Goal: Find specific page/section: Find specific page/section

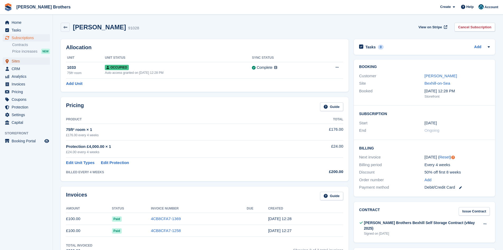
click at [17, 60] on span "Sites" at bounding box center [28, 60] width 32 height 7
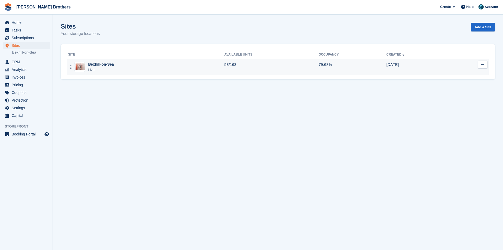
click at [95, 70] on div "Live" at bounding box center [101, 69] width 26 height 5
